Goal: Task Accomplishment & Management: Manage account settings

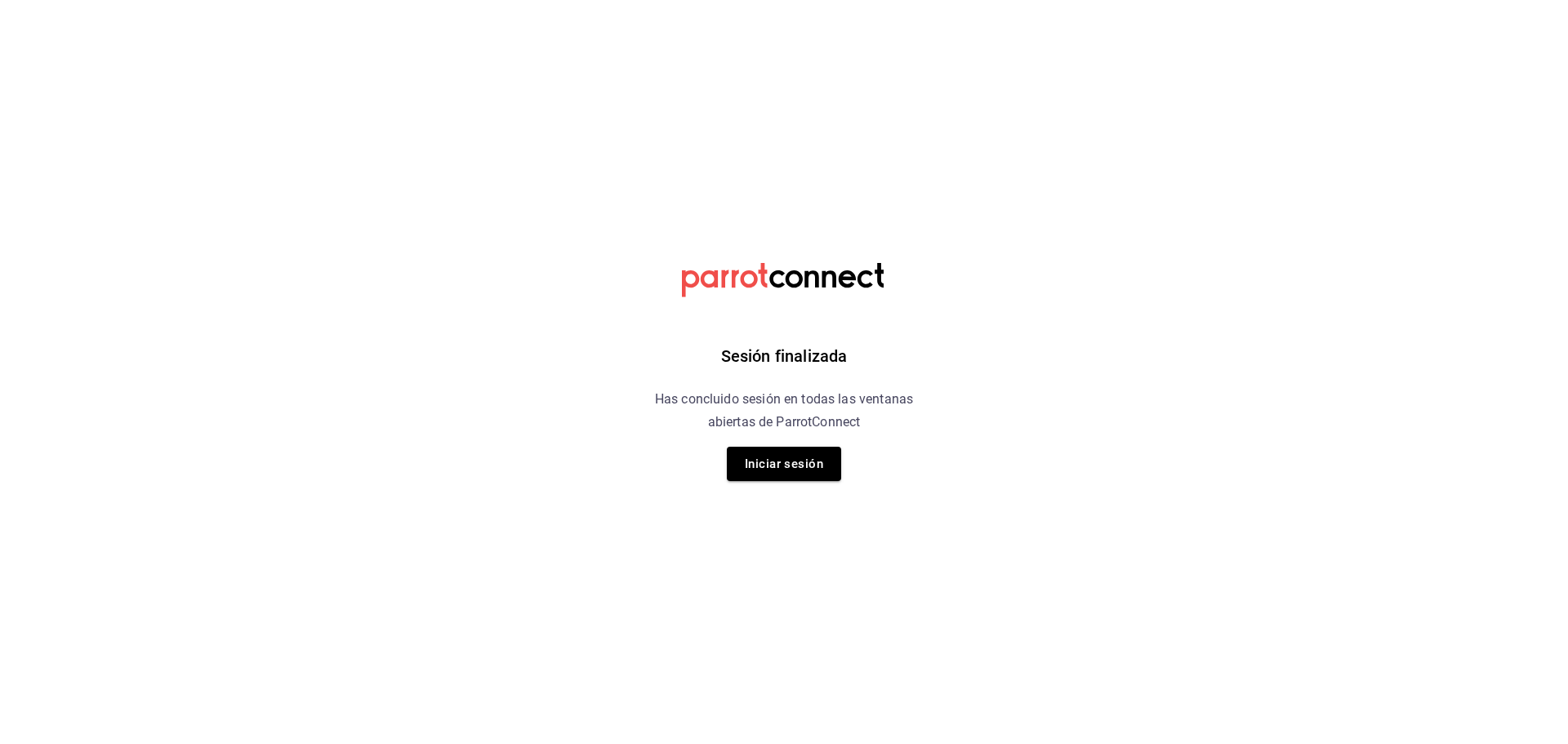
click at [796, 461] on button "Iniciar sesión" at bounding box center [784, 464] width 115 height 35
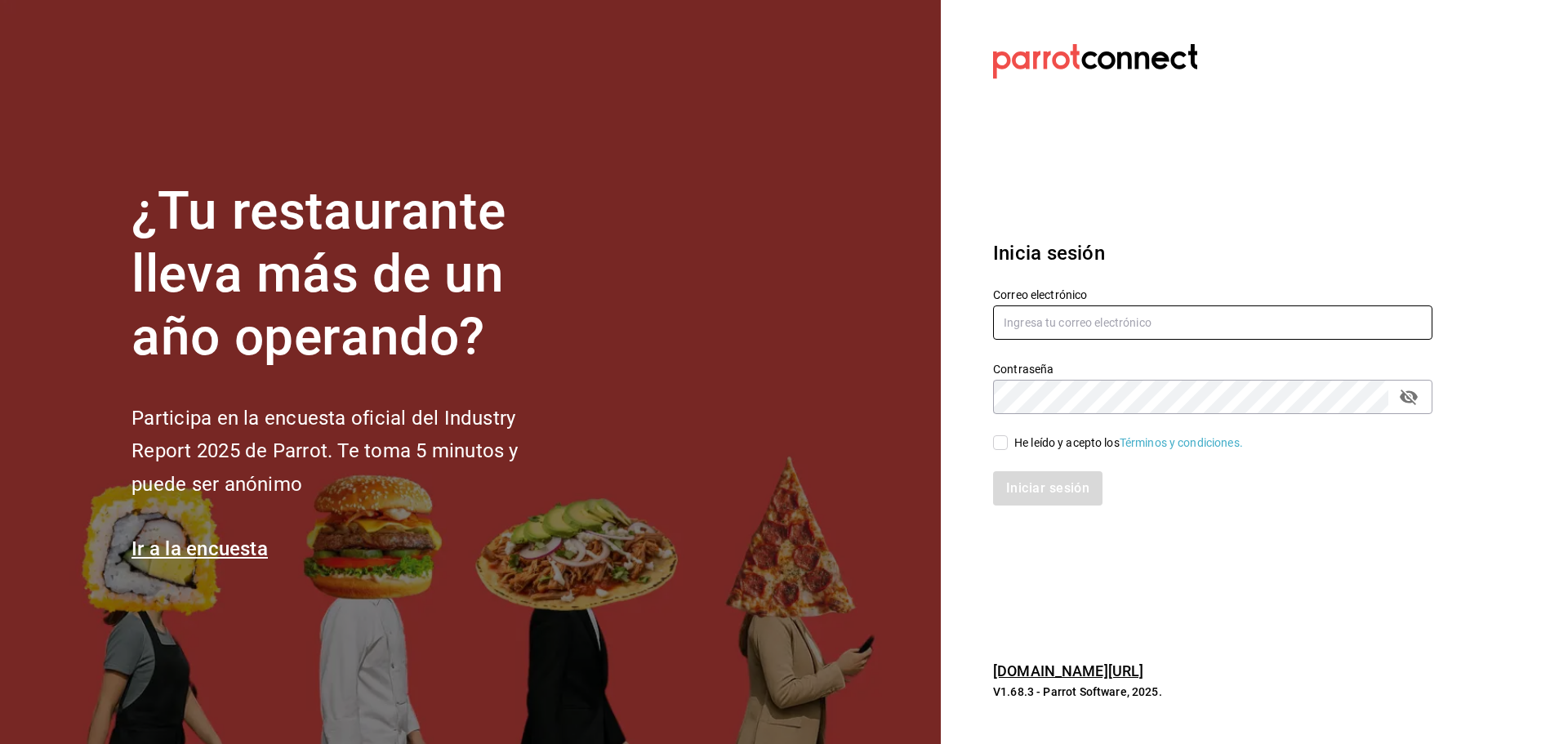
click at [1032, 329] on input "text" at bounding box center [1213, 322] width 439 height 35
paste input "ponke@cdmx.com"
type input "ponke@cdmx.com"
click at [993, 439] on input "He leído y acepto los Términos y condiciones." at bounding box center [1001, 443] width 15 height 15
checkbox input "true"
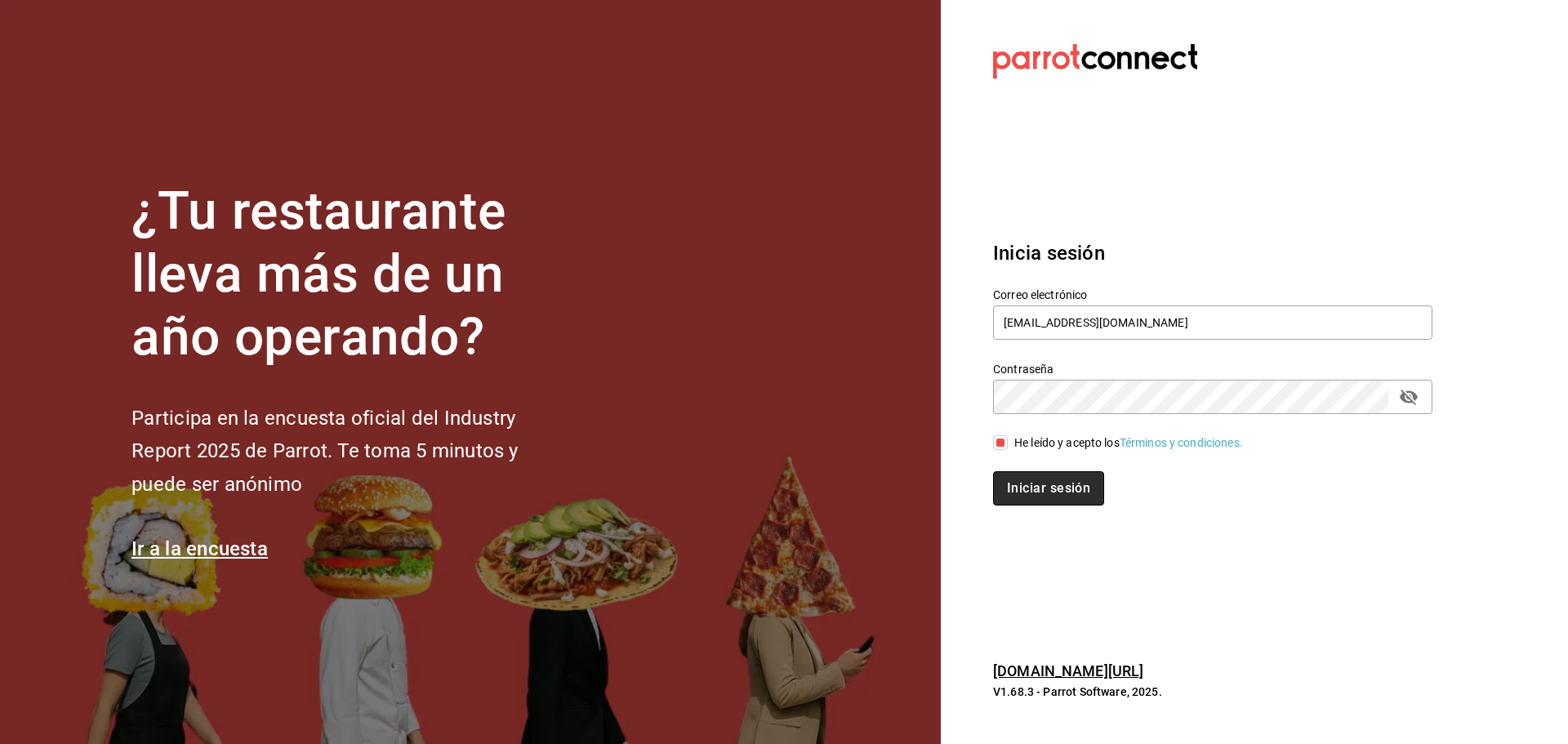
click at [1042, 497] on button "Iniciar sesión" at bounding box center [1049, 488] width 111 height 35
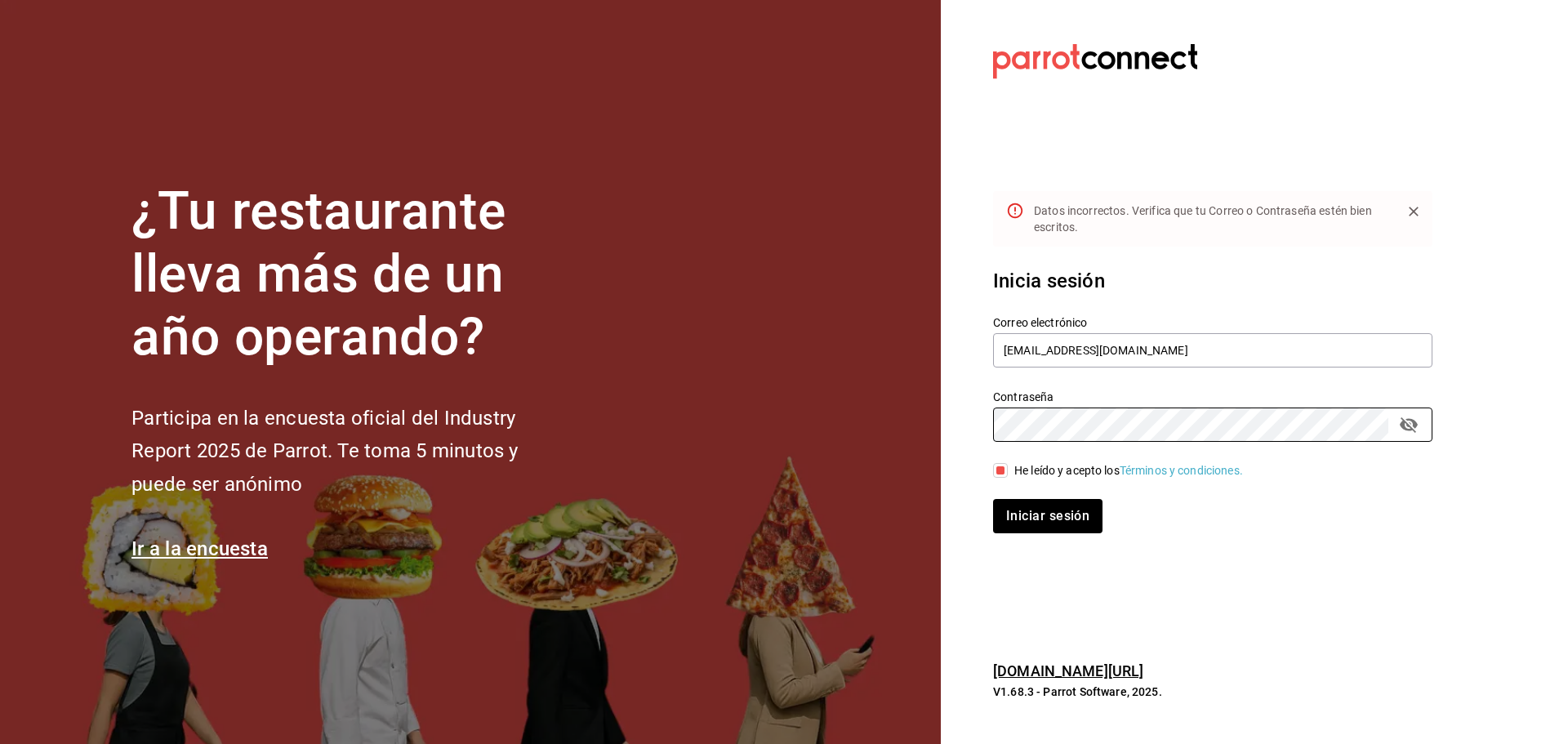
click at [958, 436] on section "Datos incorrectos. Verifica que tu Correo o Contraseña estén bien escritos. Ini…" at bounding box center [1206, 372] width 530 height 744
click at [993, 499] on button "Iniciar sesión" at bounding box center [1048, 516] width 110 height 35
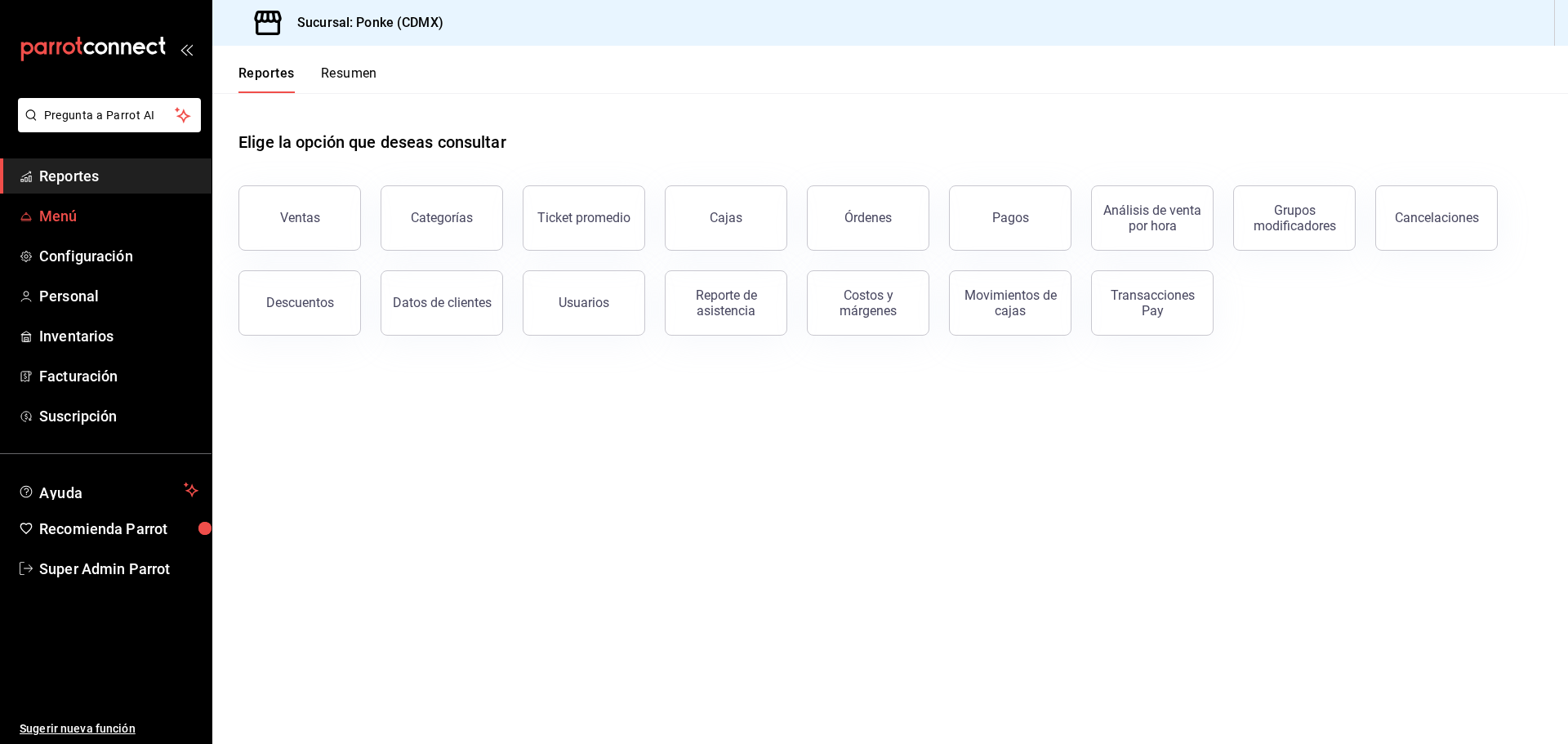
click at [79, 209] on span "Menú" at bounding box center [119, 215] width 160 height 22
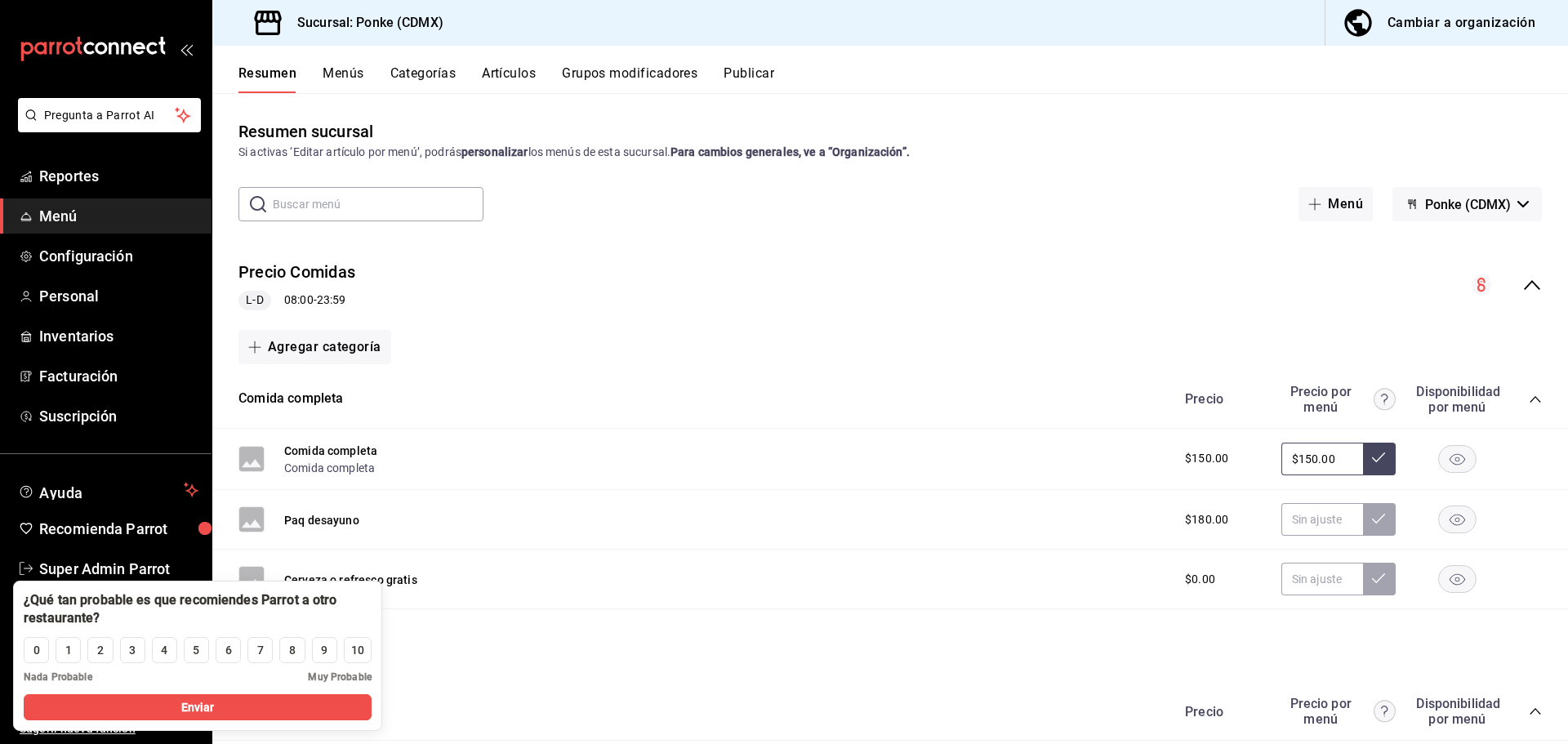
click at [336, 66] on button "Menús" at bounding box center [343, 80] width 40 height 28
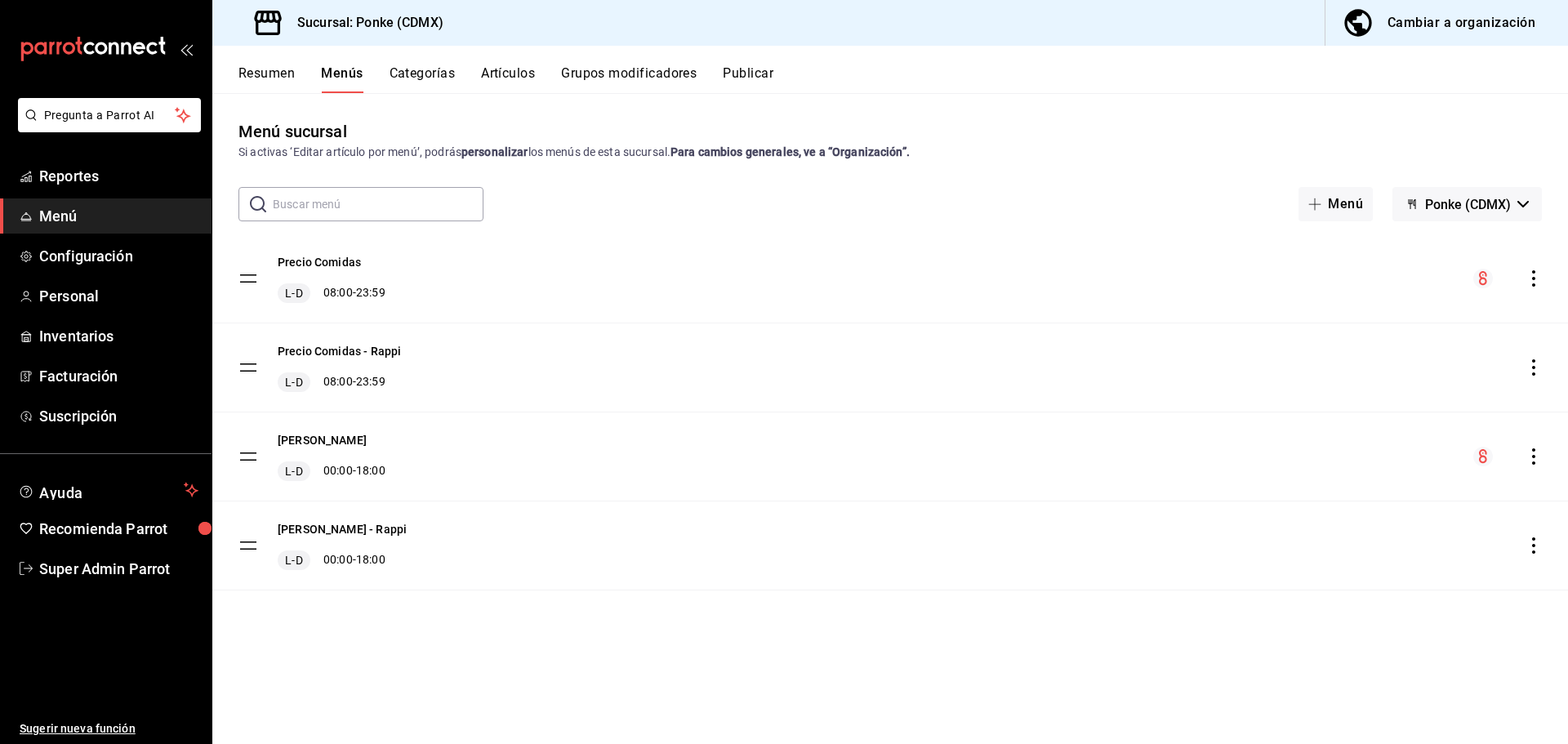
click at [488, 71] on button "Artículos" at bounding box center [507, 80] width 54 height 28
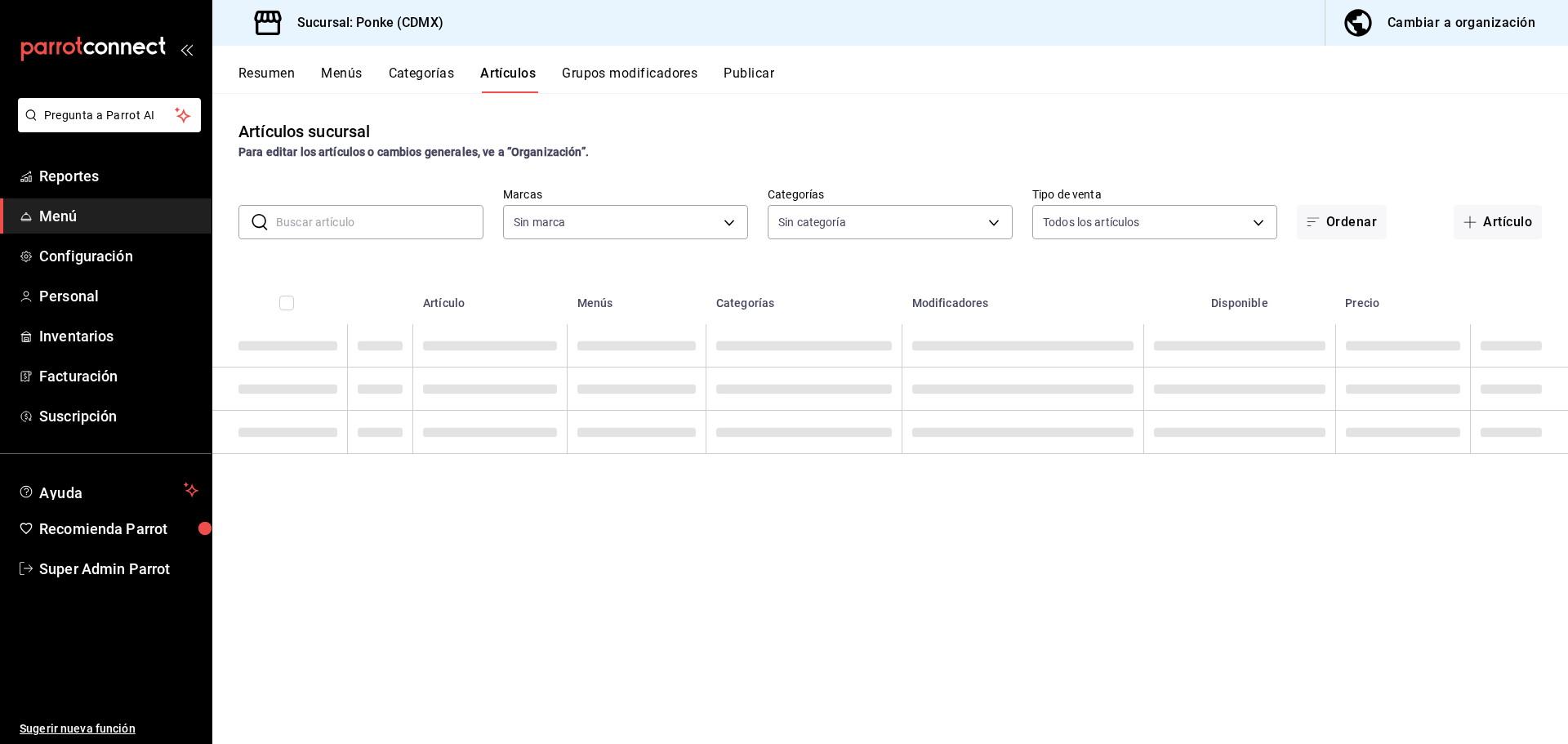
type input "785ec359-ab2d-46c5-bd63-82215d8623f1"
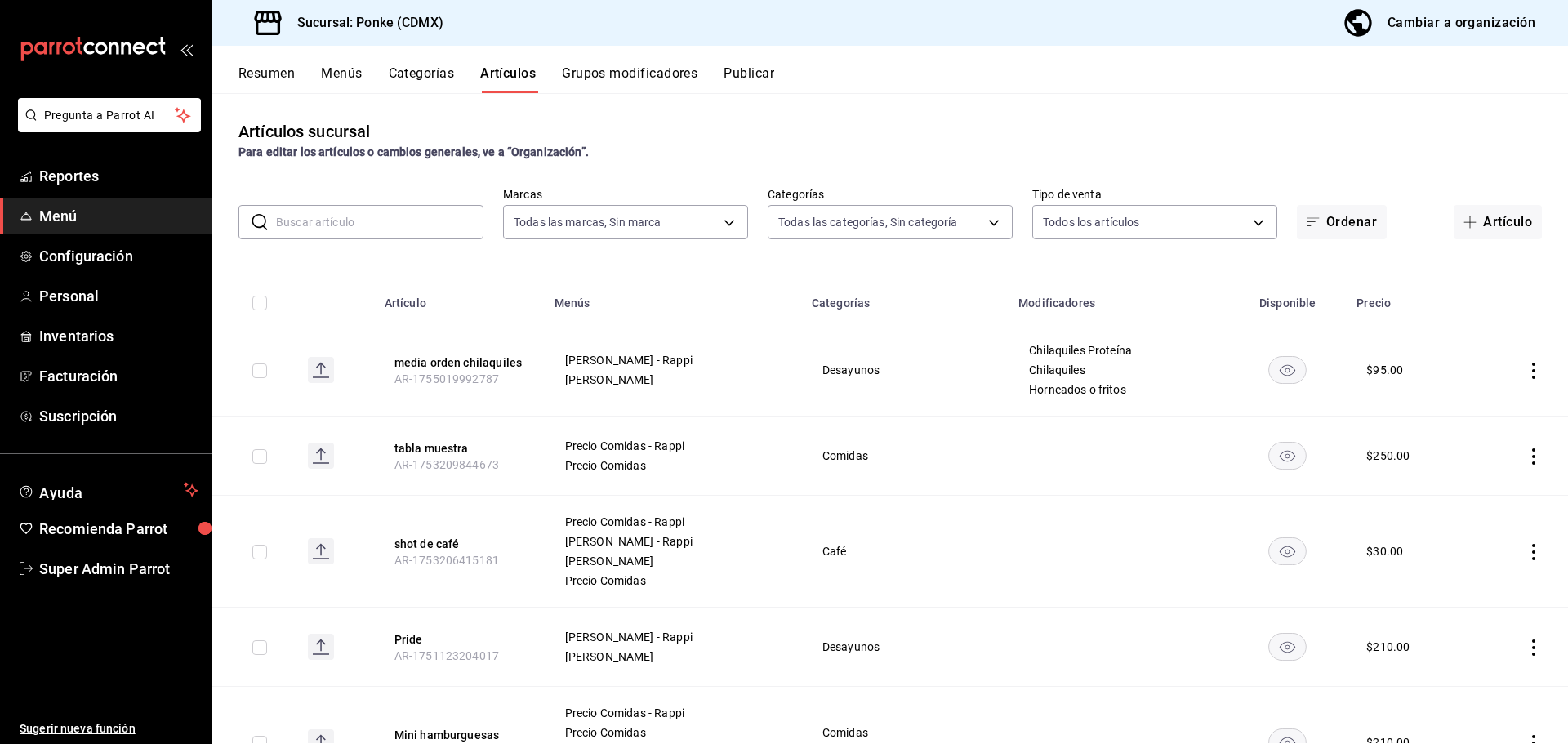
type input "f3521605-1364-4c3f-93d3-b1716af5e507,04d63a61-6ba7-419a-ab49-493b51841d51,8d108…"
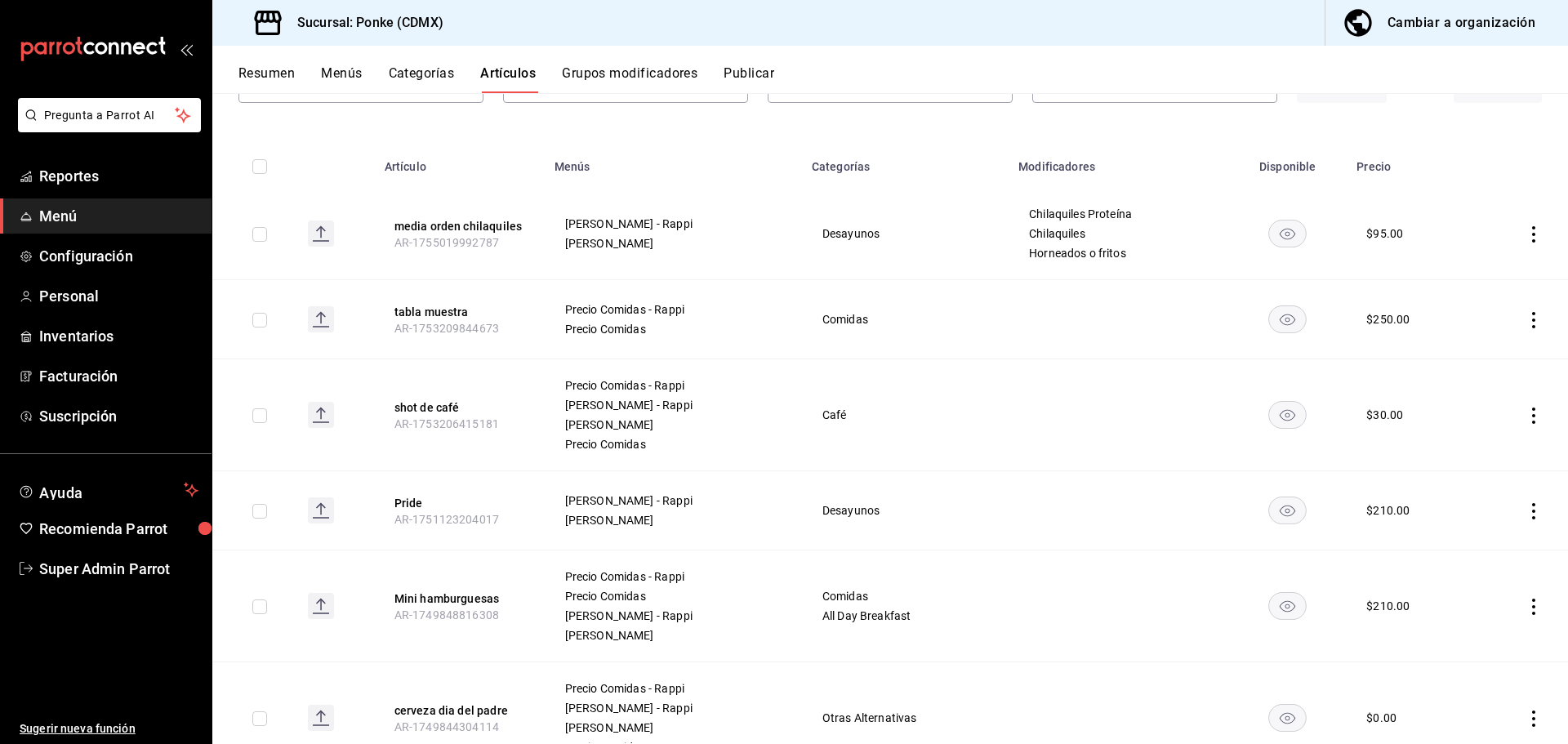
scroll to position [163, 0]
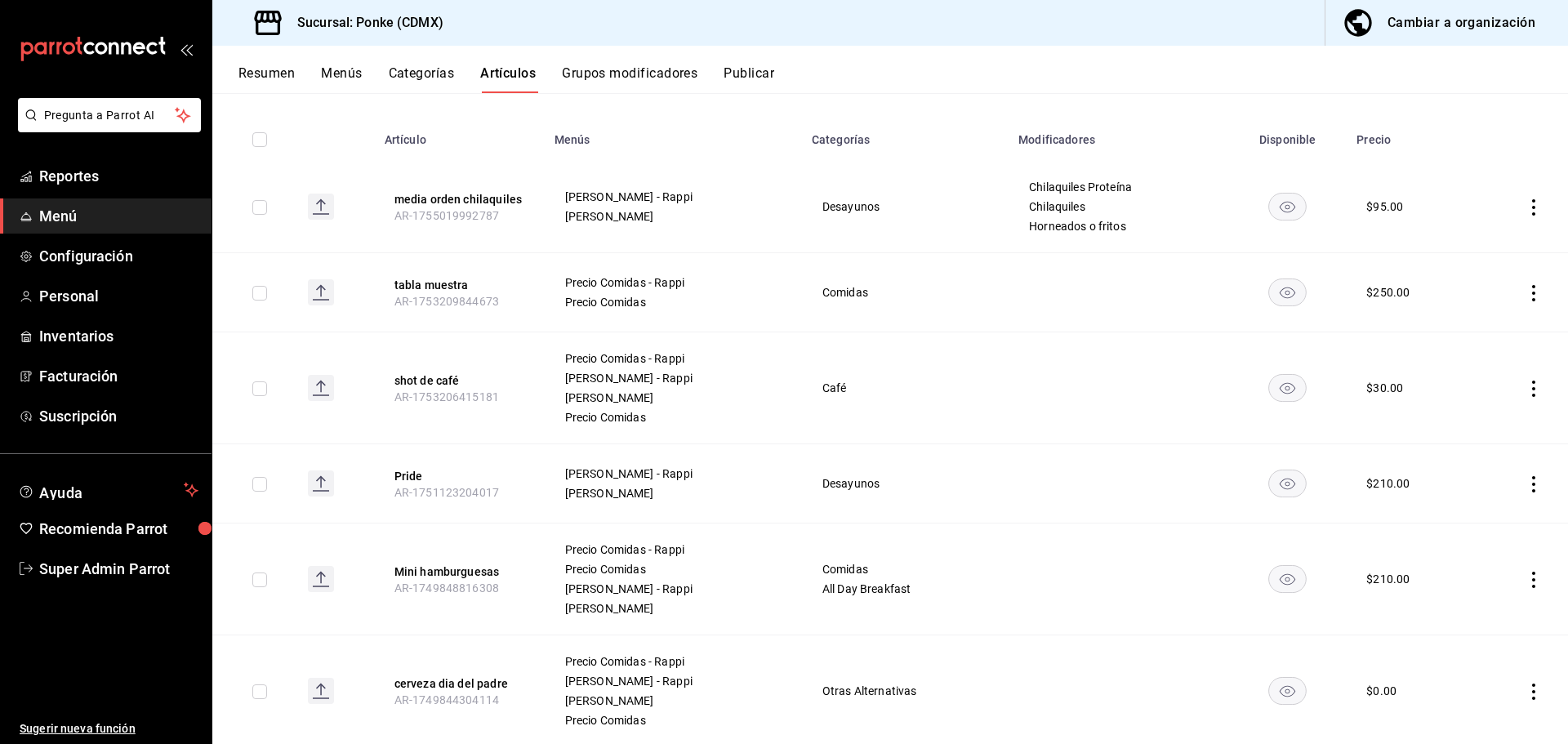
click at [346, 65] on div "Resumen Menús Categorías Artículos Grupos modificadores Publicar" at bounding box center [890, 70] width 1356 height 47
click at [336, 72] on button "Menús" at bounding box center [341, 80] width 40 height 28
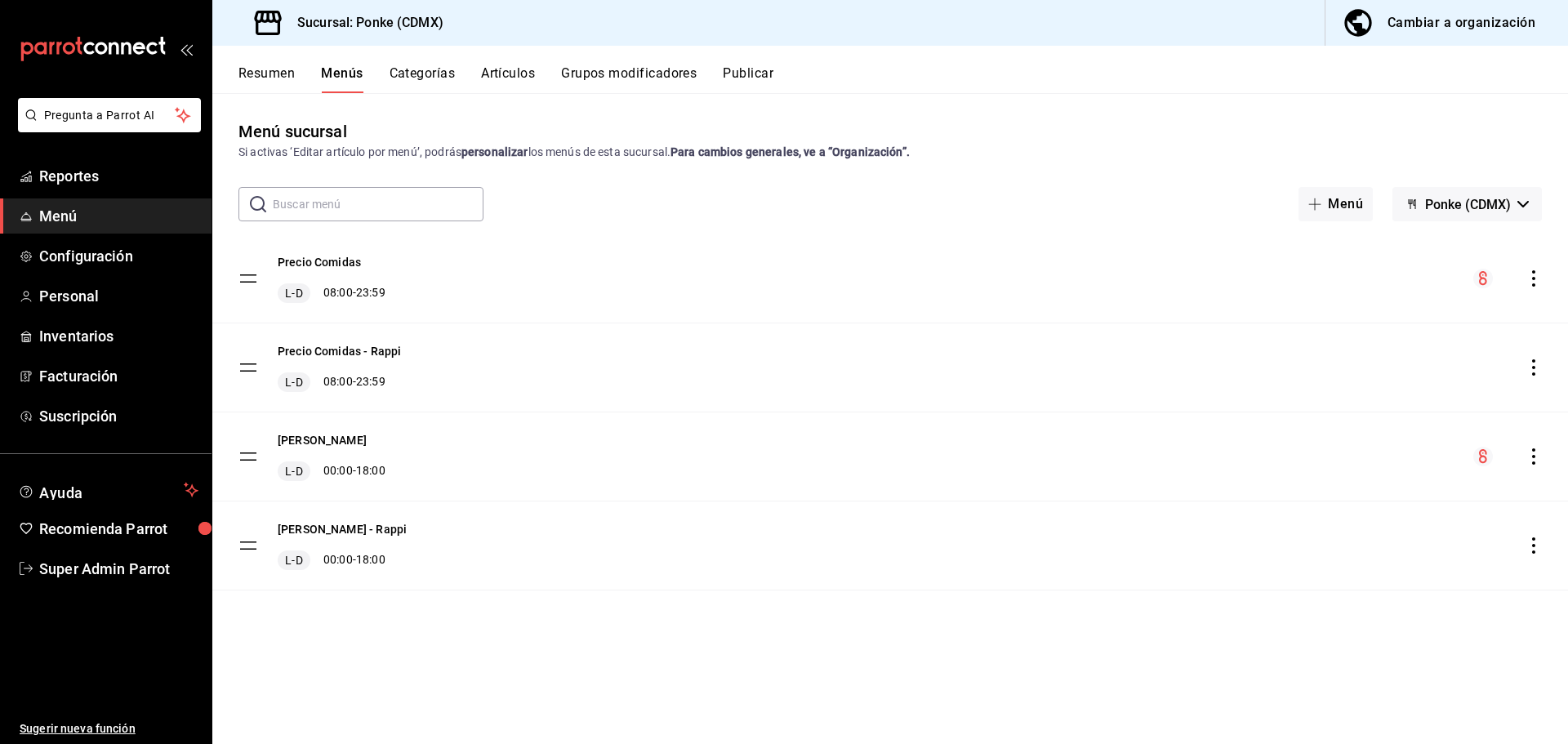
click at [258, 69] on button "Resumen" at bounding box center [267, 80] width 56 height 28
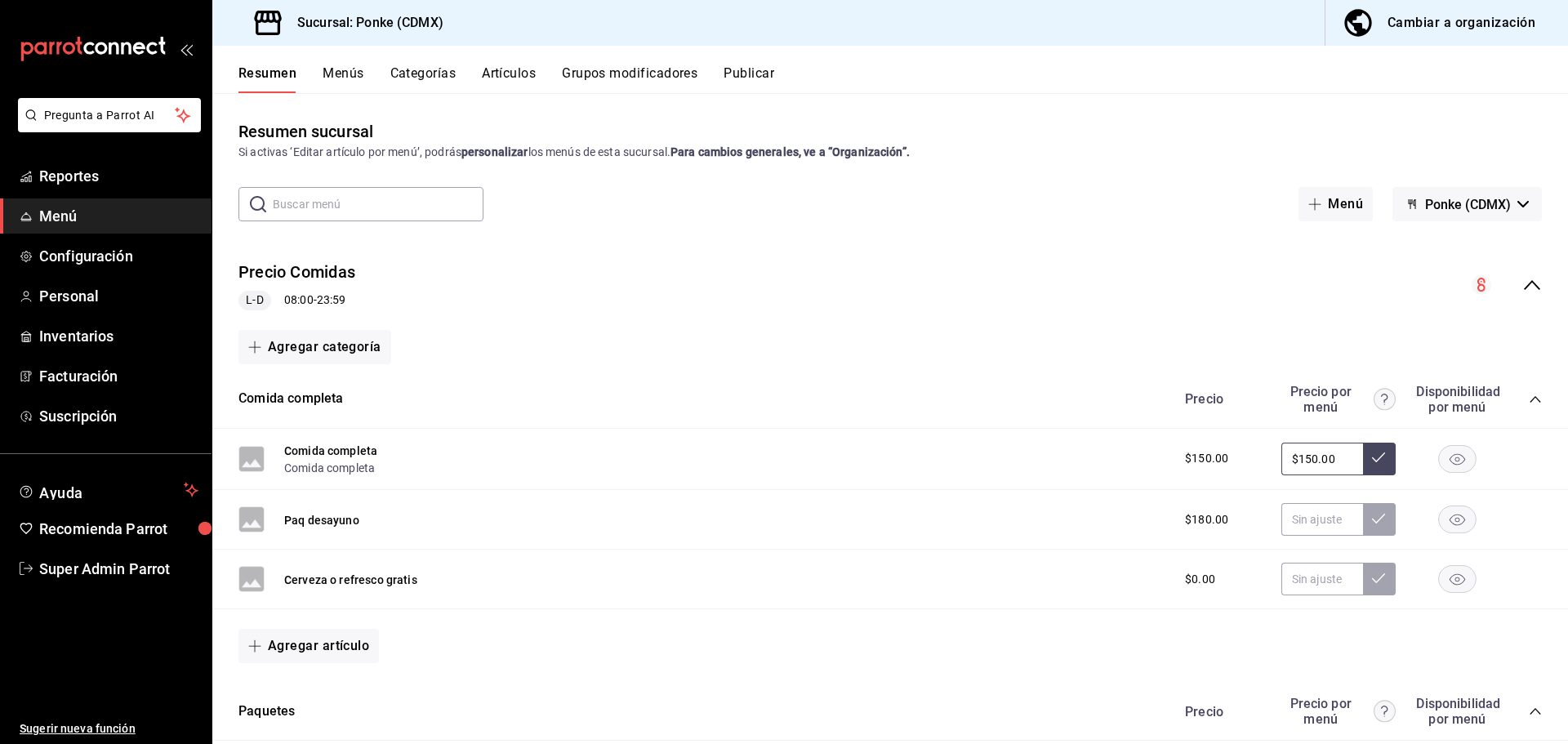
click at [341, 70] on button "Menús" at bounding box center [343, 80] width 40 height 28
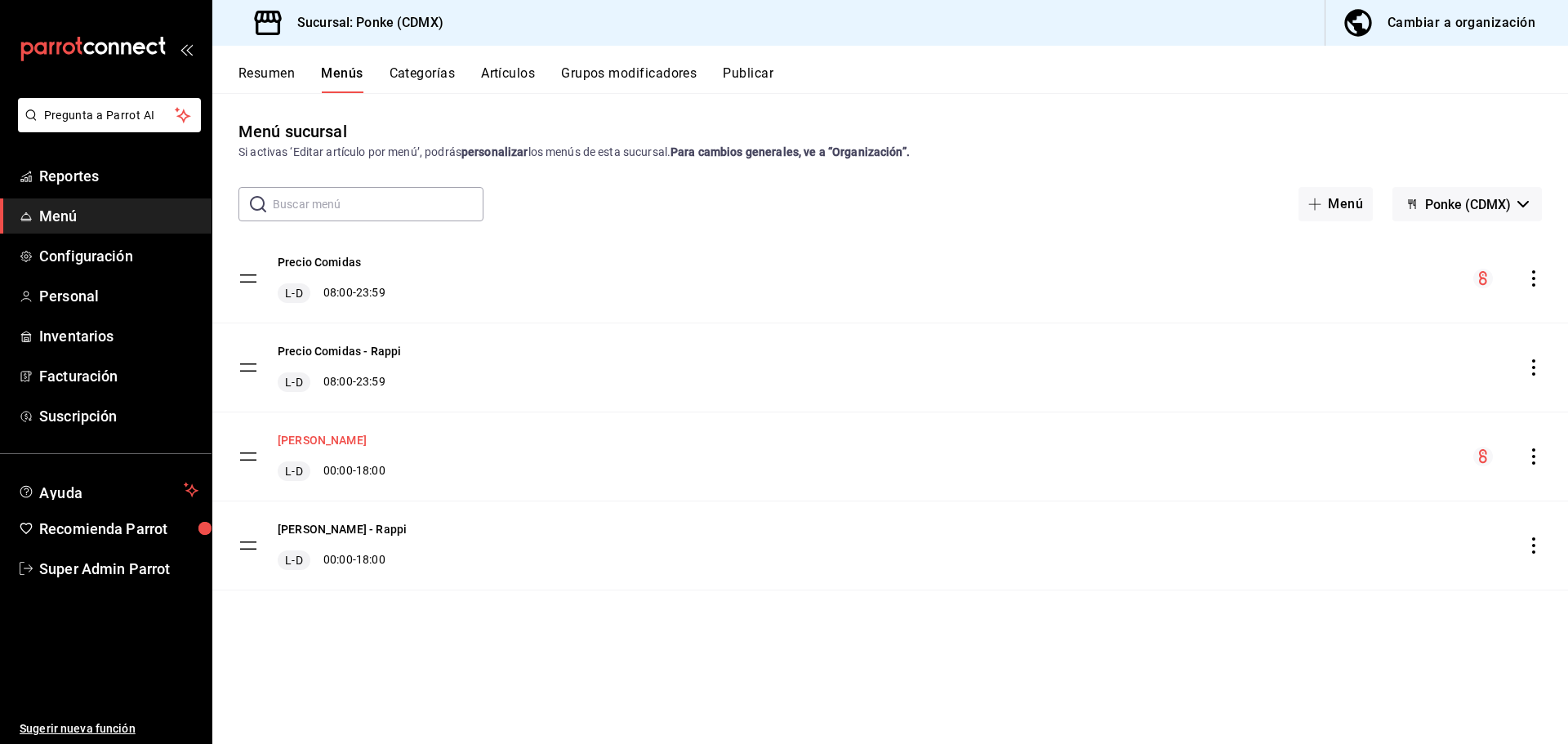
click at [314, 436] on button "[PERSON_NAME]" at bounding box center [322, 440] width 89 height 16
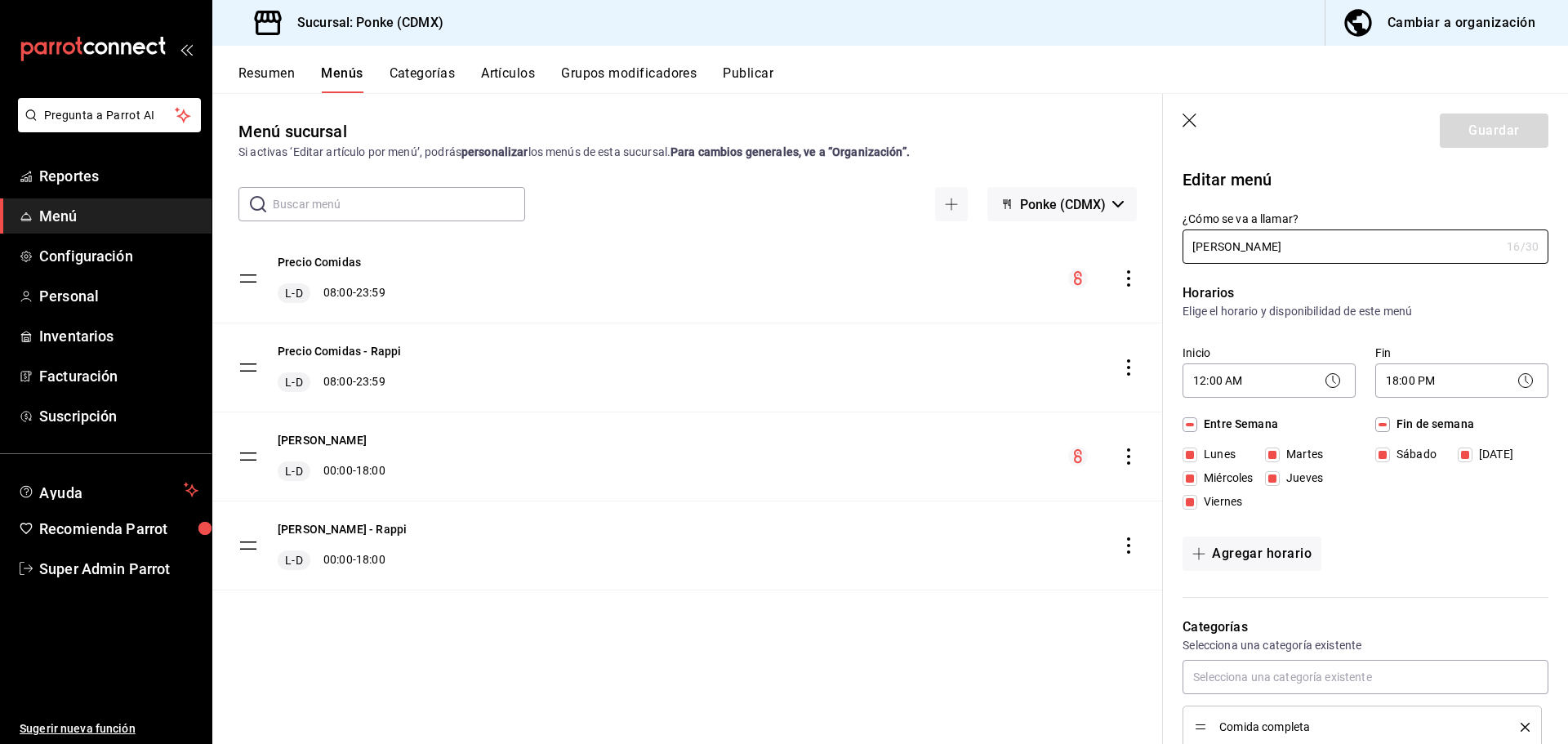
click at [266, 65] on div "Resumen Menús Categorías Artículos Grupos modificadores Publicar" at bounding box center [890, 70] width 1356 height 47
click at [260, 72] on button "Resumen" at bounding box center [267, 80] width 56 height 28
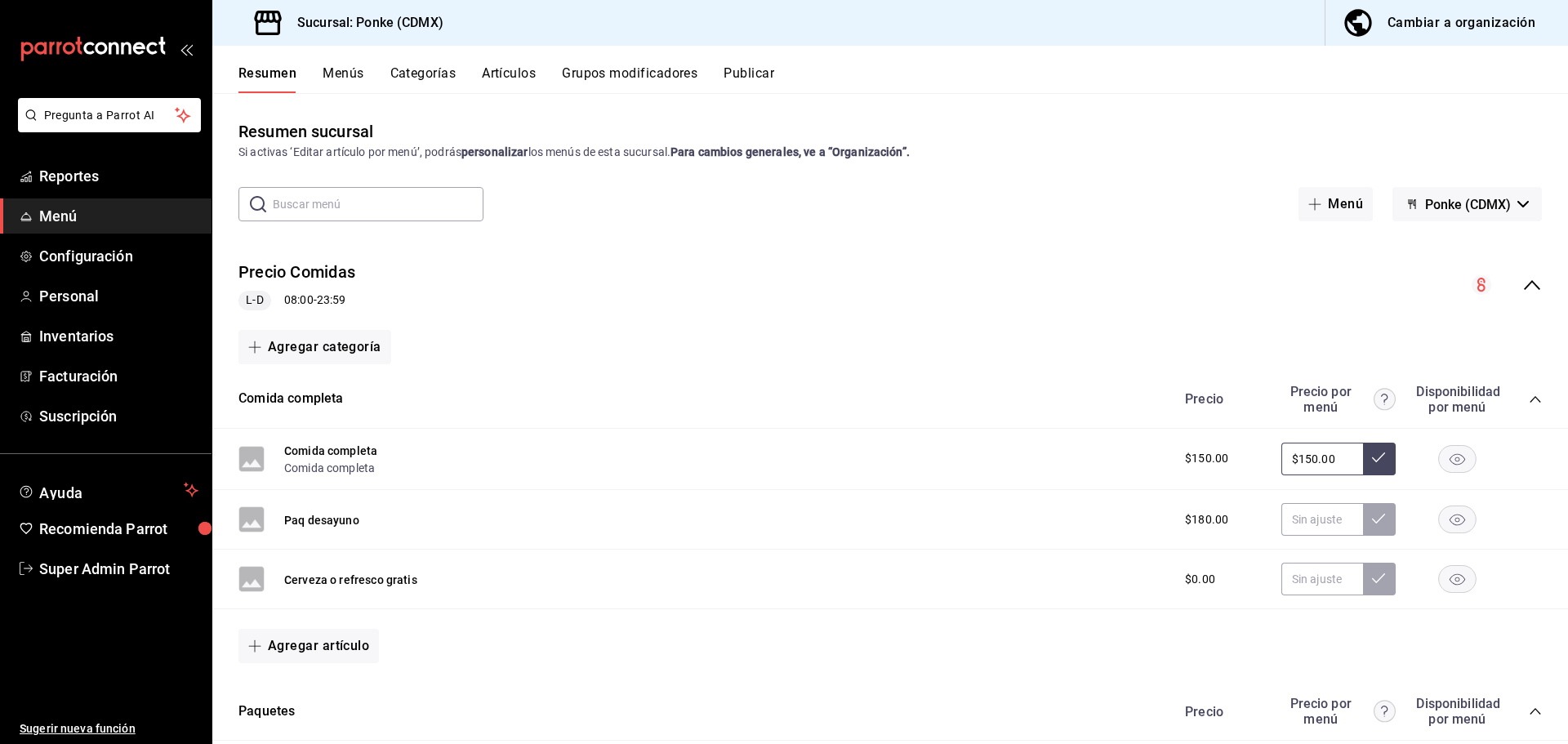
click at [1522, 285] on icon "collapse-menu-row" at bounding box center [1531, 285] width 20 height 20
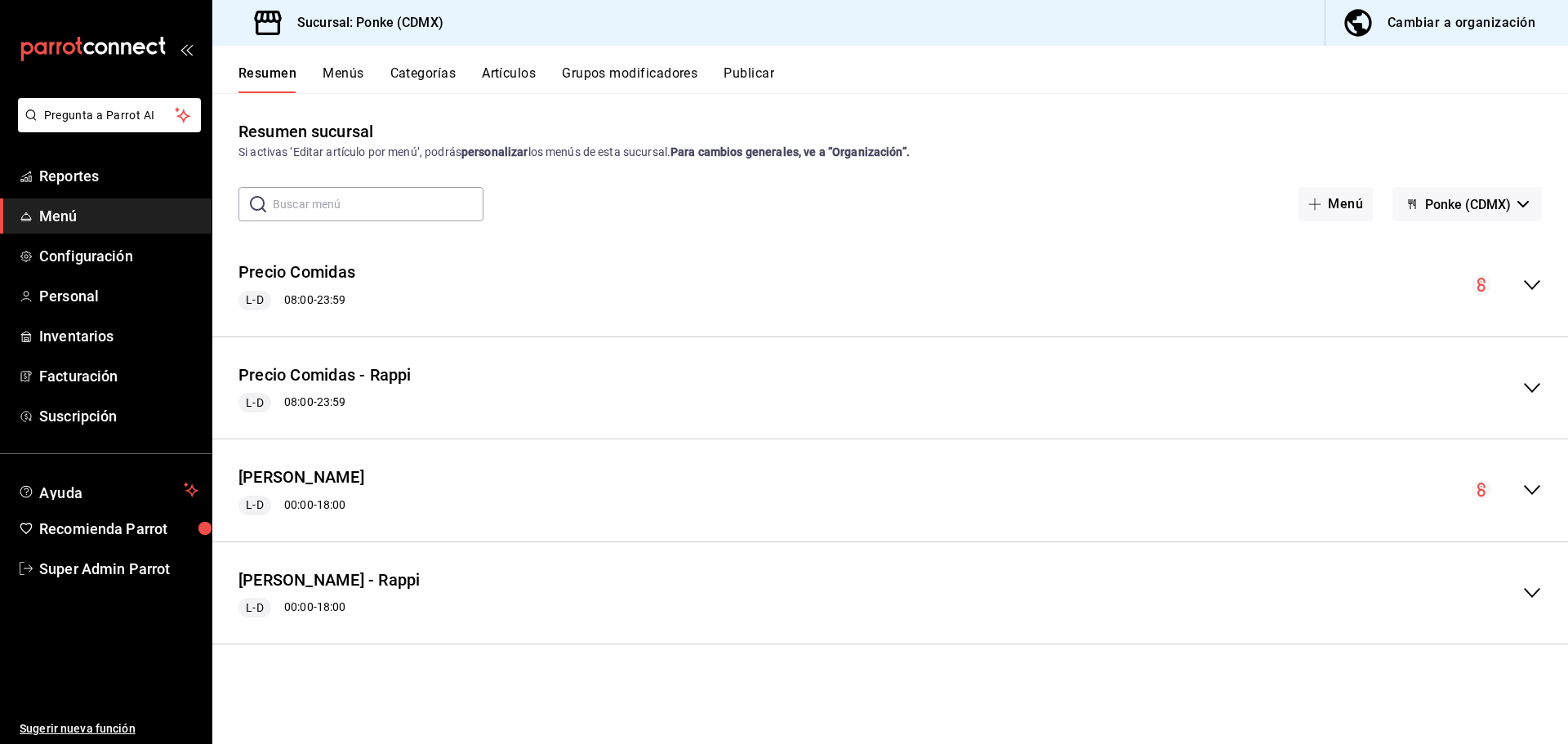
click at [1520, 480] on div "collapse-menu-row" at bounding box center [1506, 489] width 70 height 20
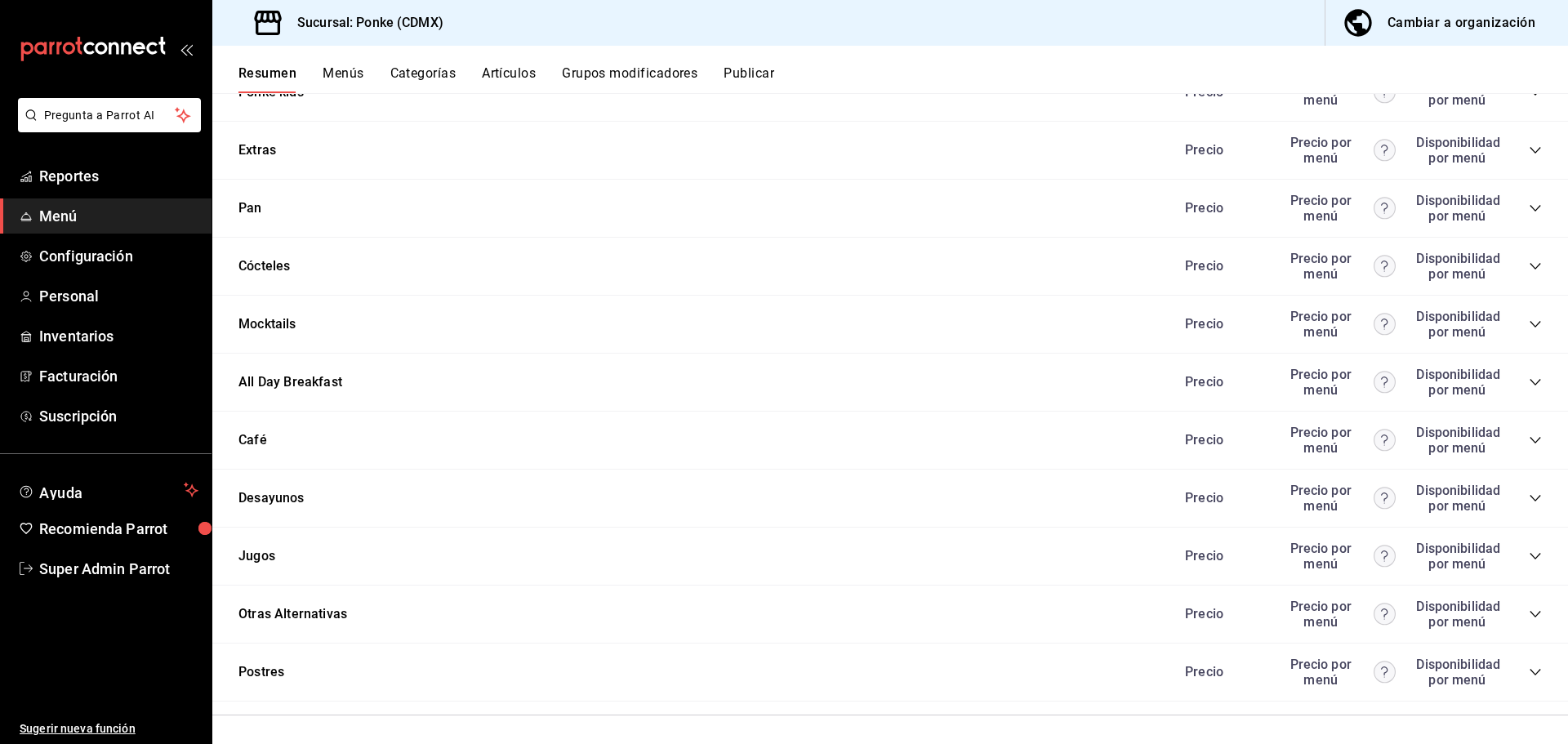
scroll to position [1144, 0]
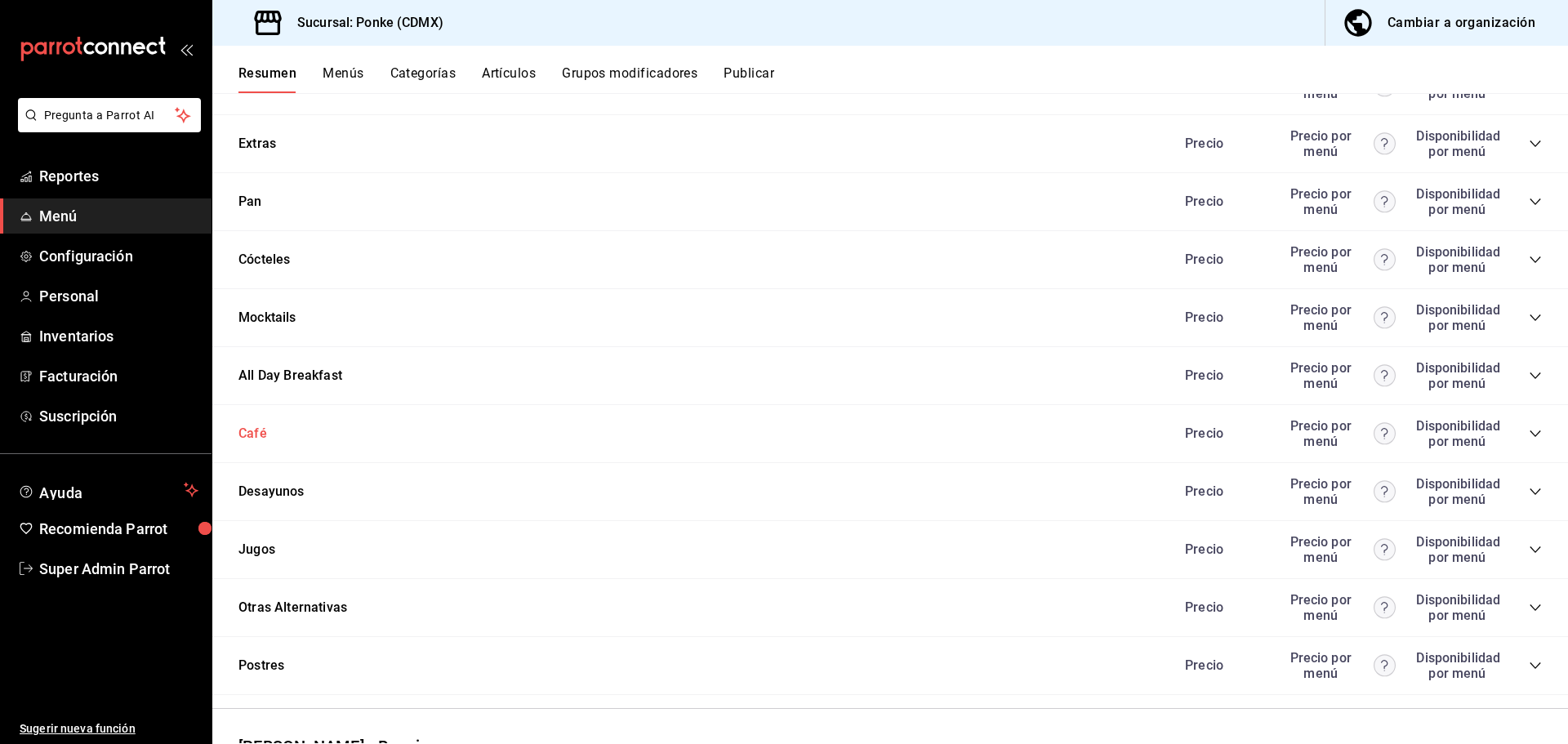
click at [253, 430] on button "Café" at bounding box center [253, 434] width 28 height 19
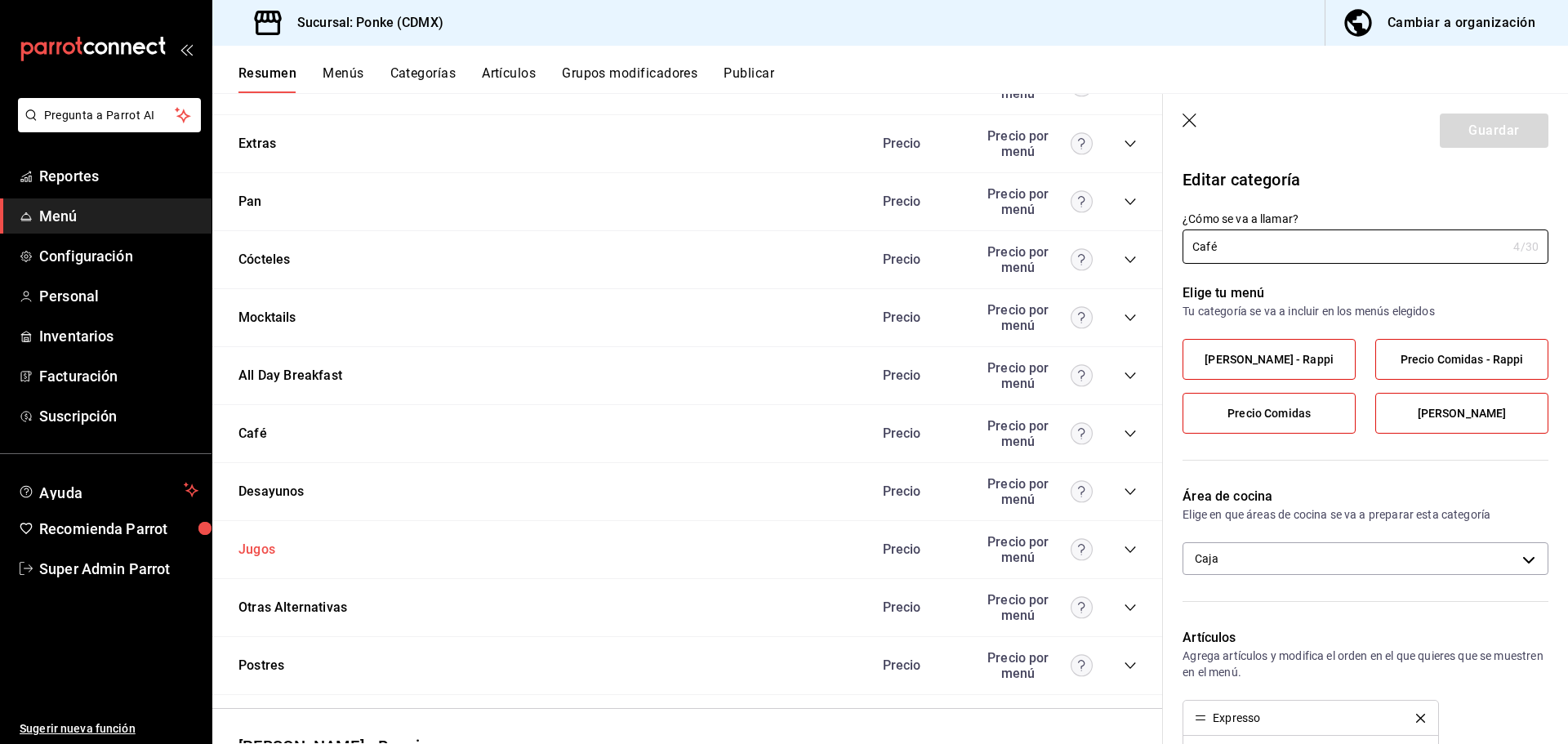
click at [270, 557] on button "Jugos" at bounding box center [256, 550] width 37 height 19
type input "0f61a07d-ffc5-408a-a1aa-c2df5f7dbcbe"
click at [85, 263] on span "Configuración" at bounding box center [119, 256] width 160 height 22
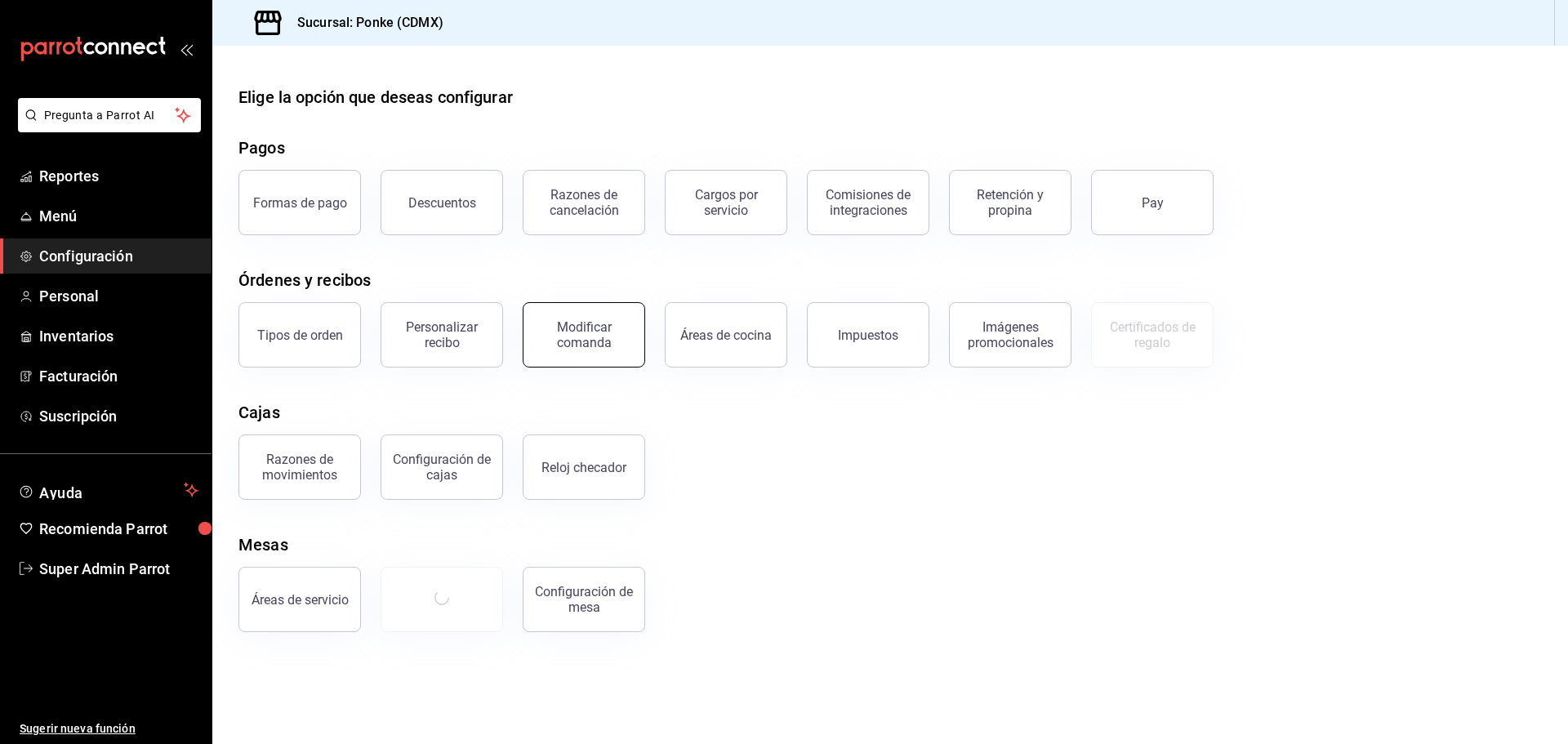
click at [602, 339] on div "Modificar comanda" at bounding box center [584, 334] width 101 height 31
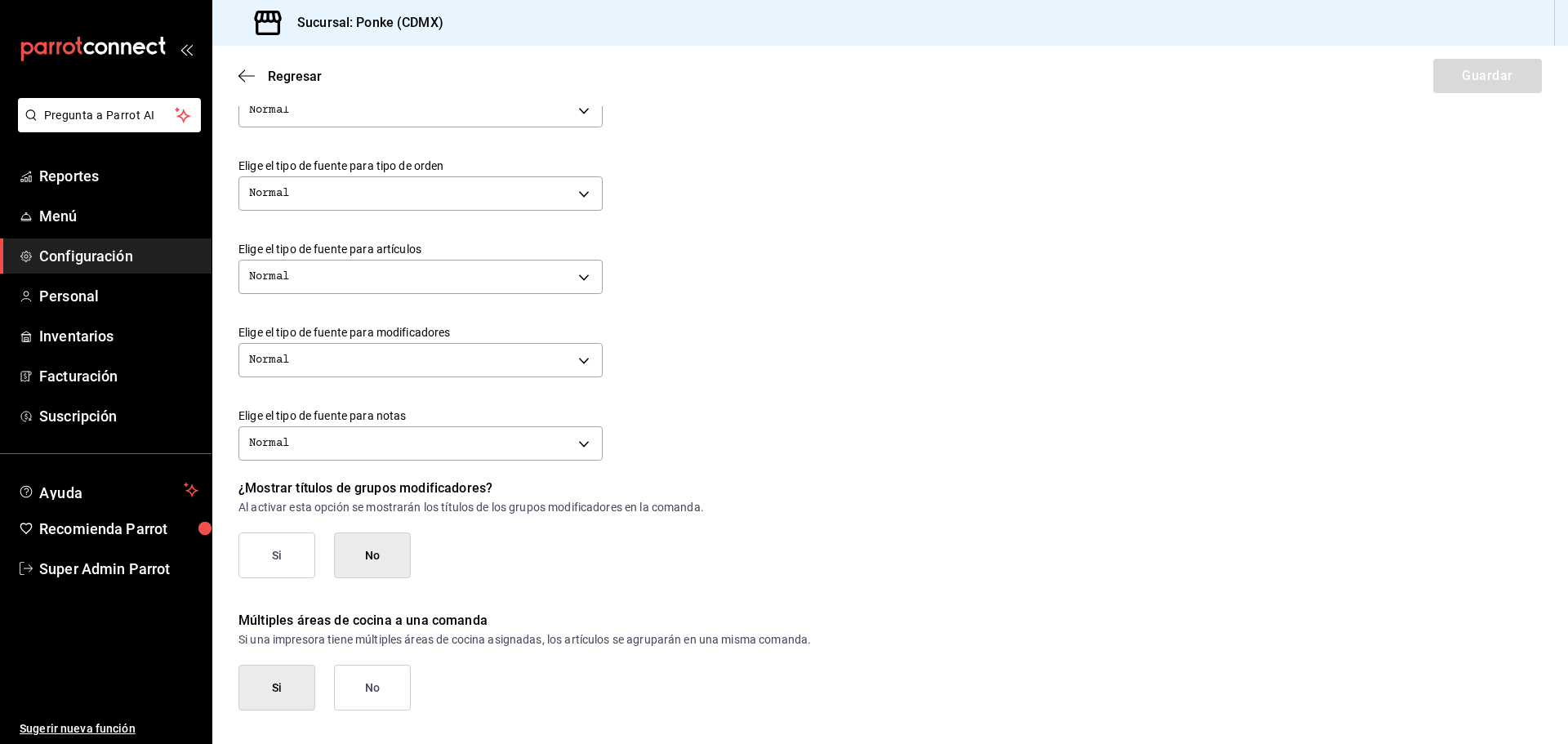
scroll to position [562, 0]
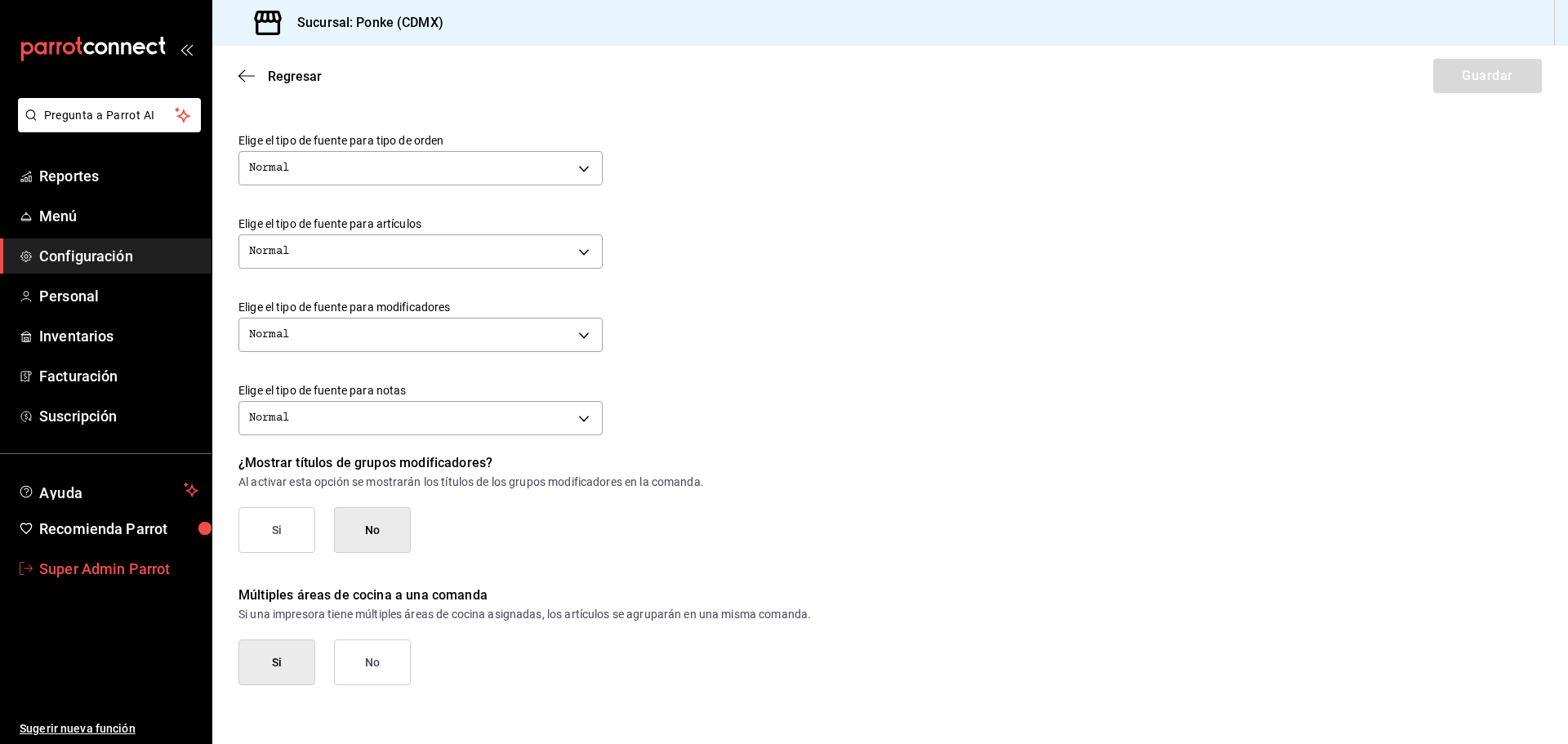
click at [83, 578] on span "Super Admin Parrot" at bounding box center [119, 568] width 160 height 22
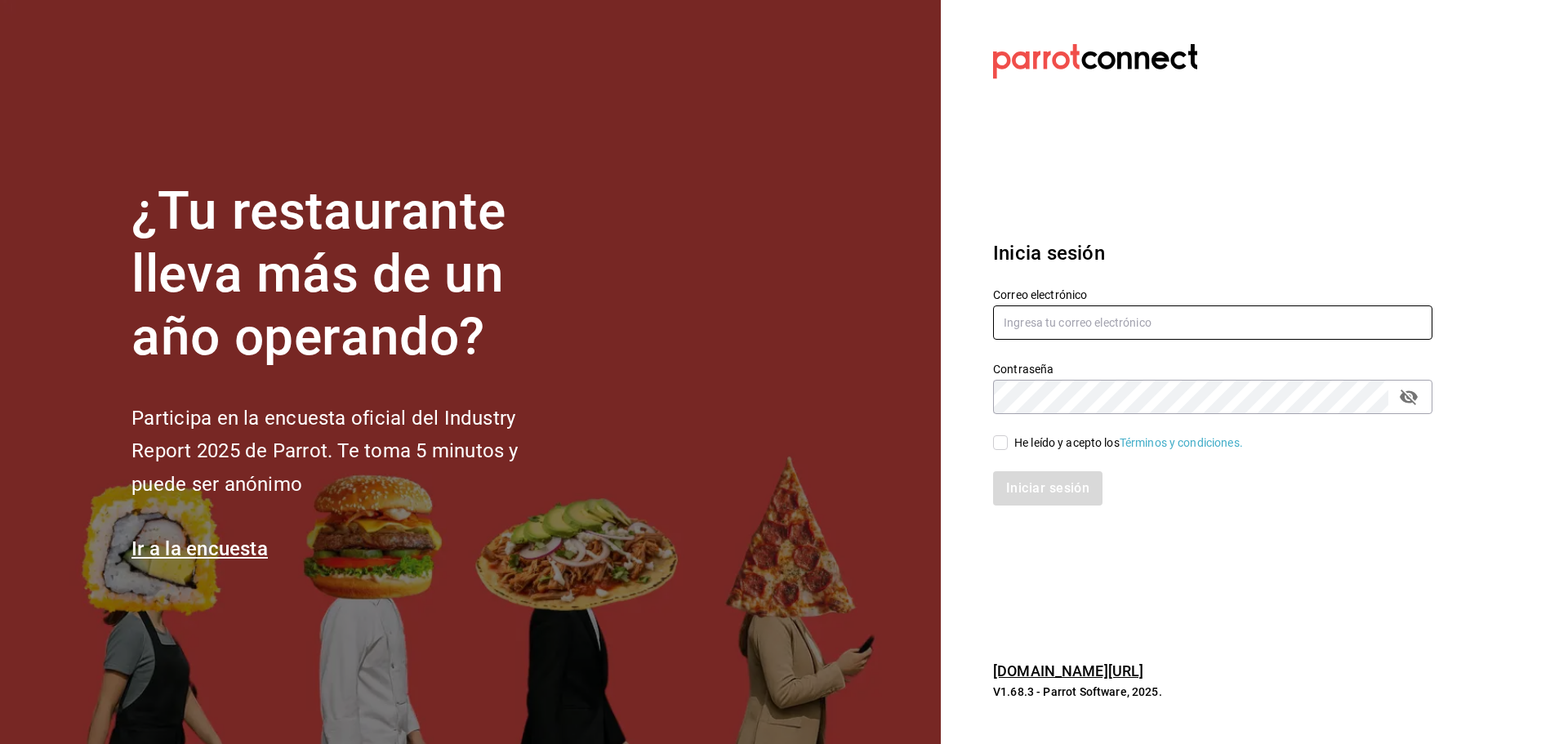
click at [1065, 323] on input "text" at bounding box center [1213, 322] width 439 height 35
paste input "[PERSON_NAME][EMAIL_ADDRESS][DOMAIN_NAME]"
type input "[PERSON_NAME][EMAIL_ADDRESS][DOMAIN_NAME]"
click at [1001, 438] on input "He leído y acepto los Términos y condiciones." at bounding box center [1001, 443] width 15 height 15
checkbox input "true"
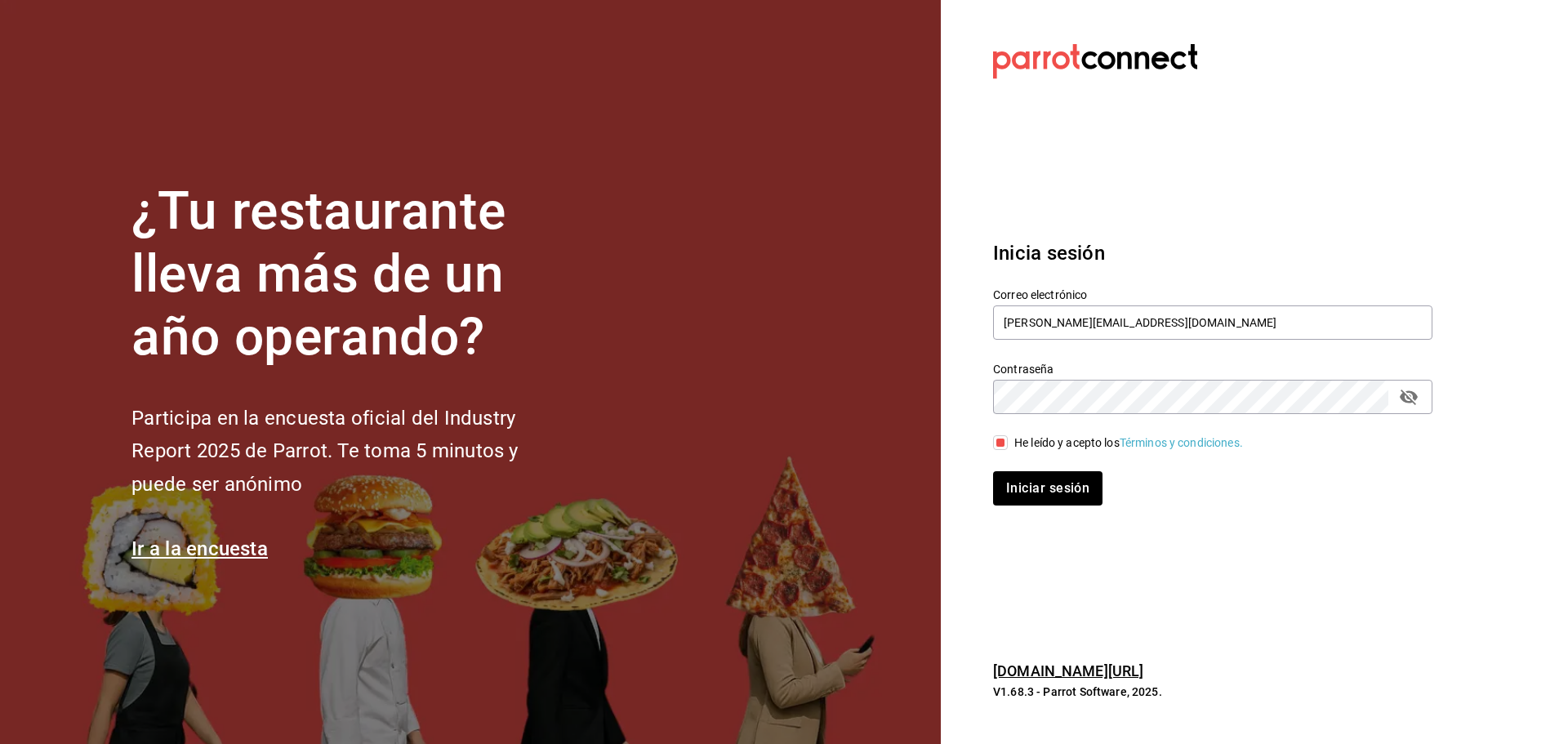
click at [1011, 455] on div "Iniciar sesión" at bounding box center [1203, 478] width 459 height 54
click at [1024, 481] on button "Iniciar sesión" at bounding box center [1049, 488] width 111 height 35
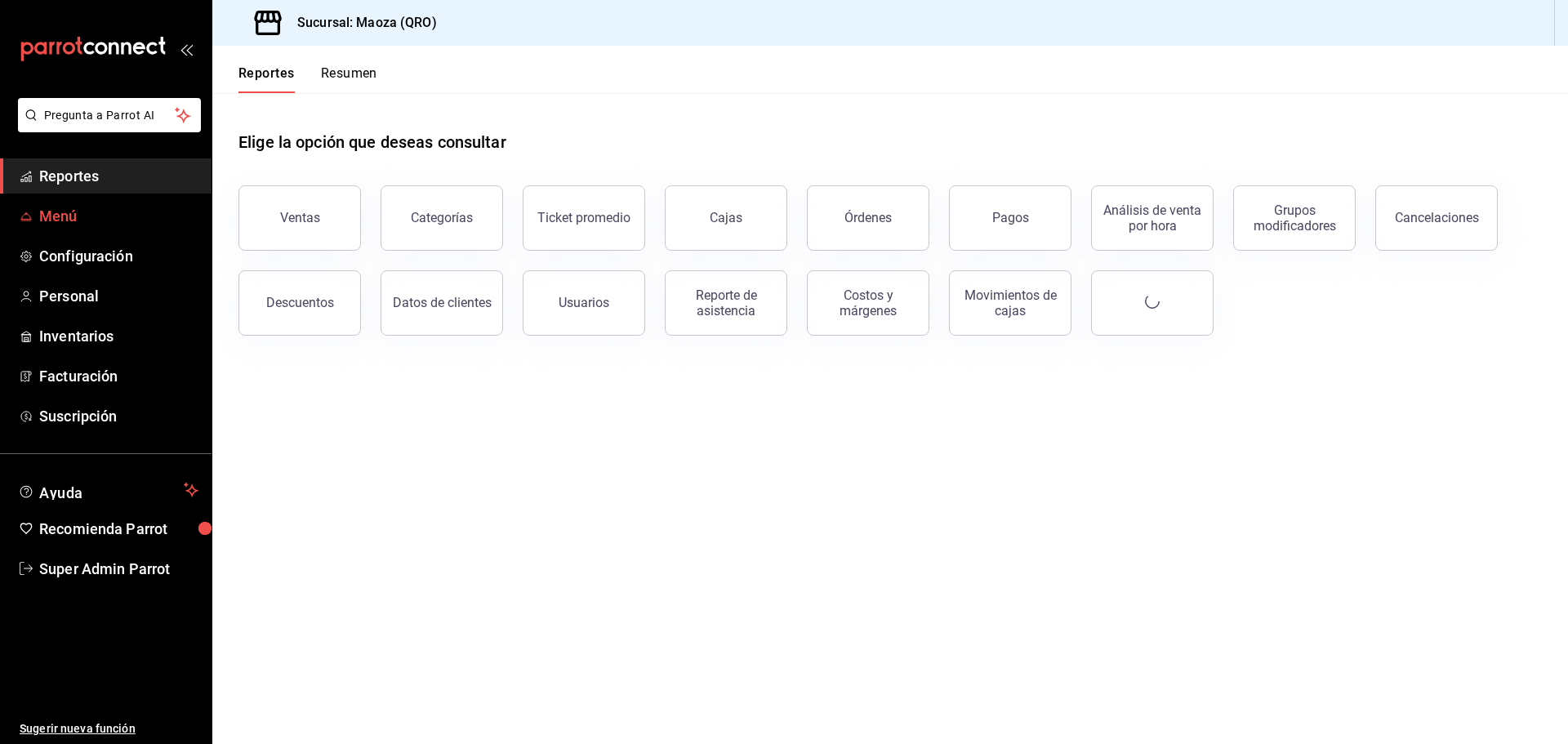
click at [110, 211] on span "Menú" at bounding box center [119, 215] width 160 height 22
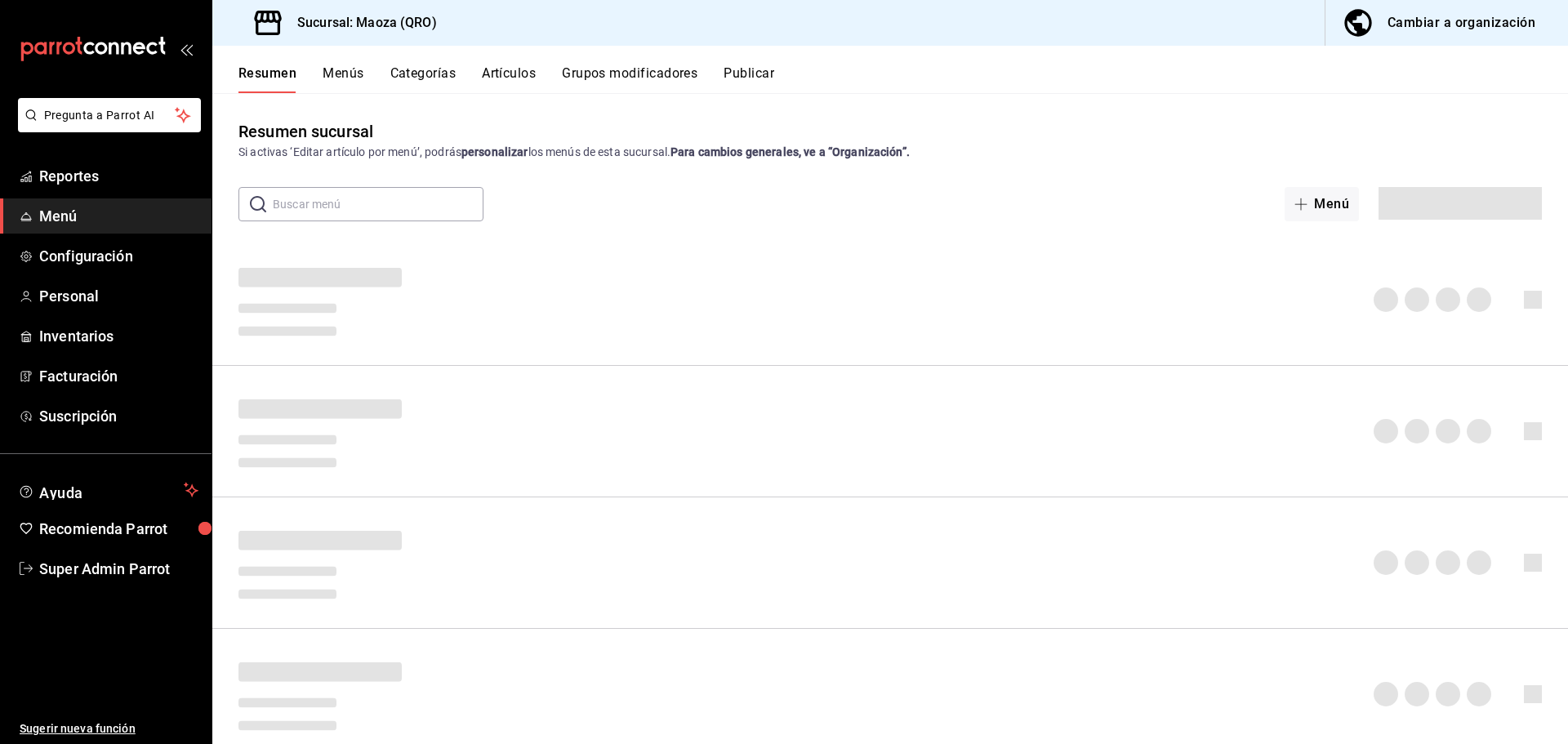
click at [338, 75] on button "Menús" at bounding box center [343, 80] width 40 height 28
